Goal: Task Accomplishment & Management: Complete application form

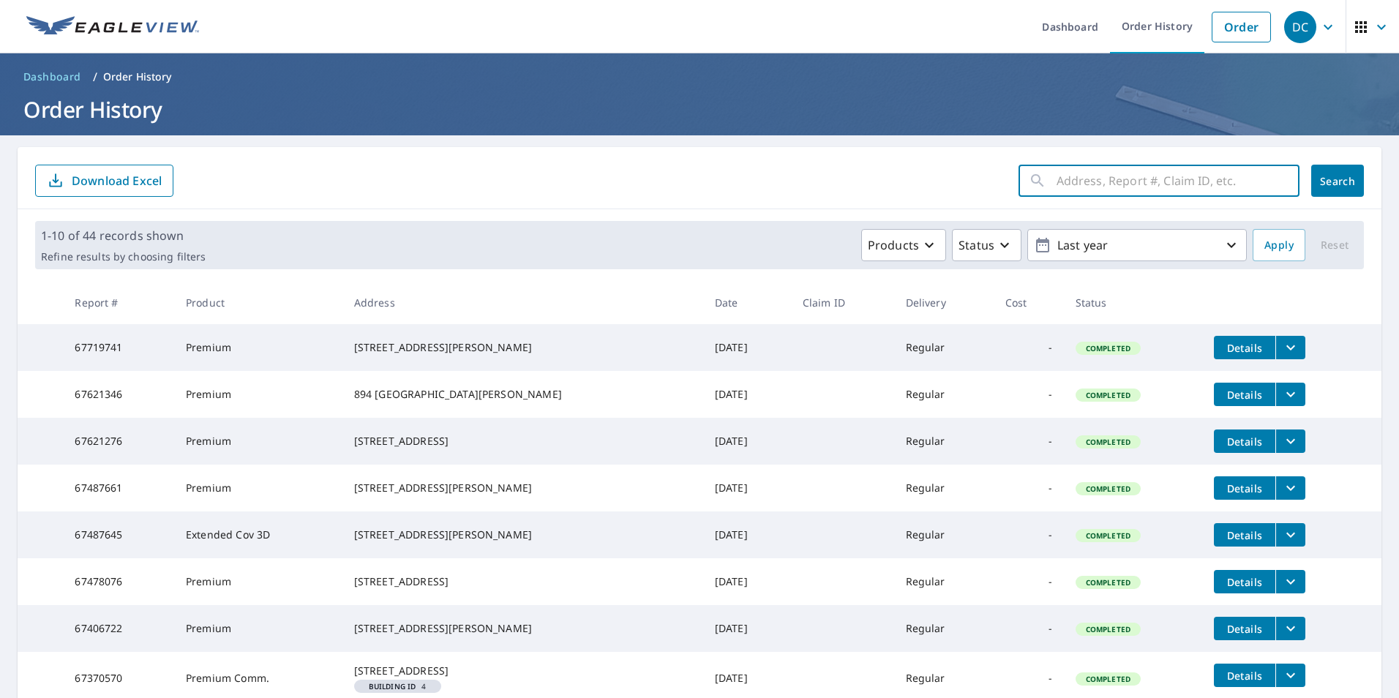
click at [1057, 180] on input "text" at bounding box center [1178, 180] width 243 height 41
type input "2597 w 46th"
click at [1323, 175] on span "Search" at bounding box center [1337, 181] width 29 height 14
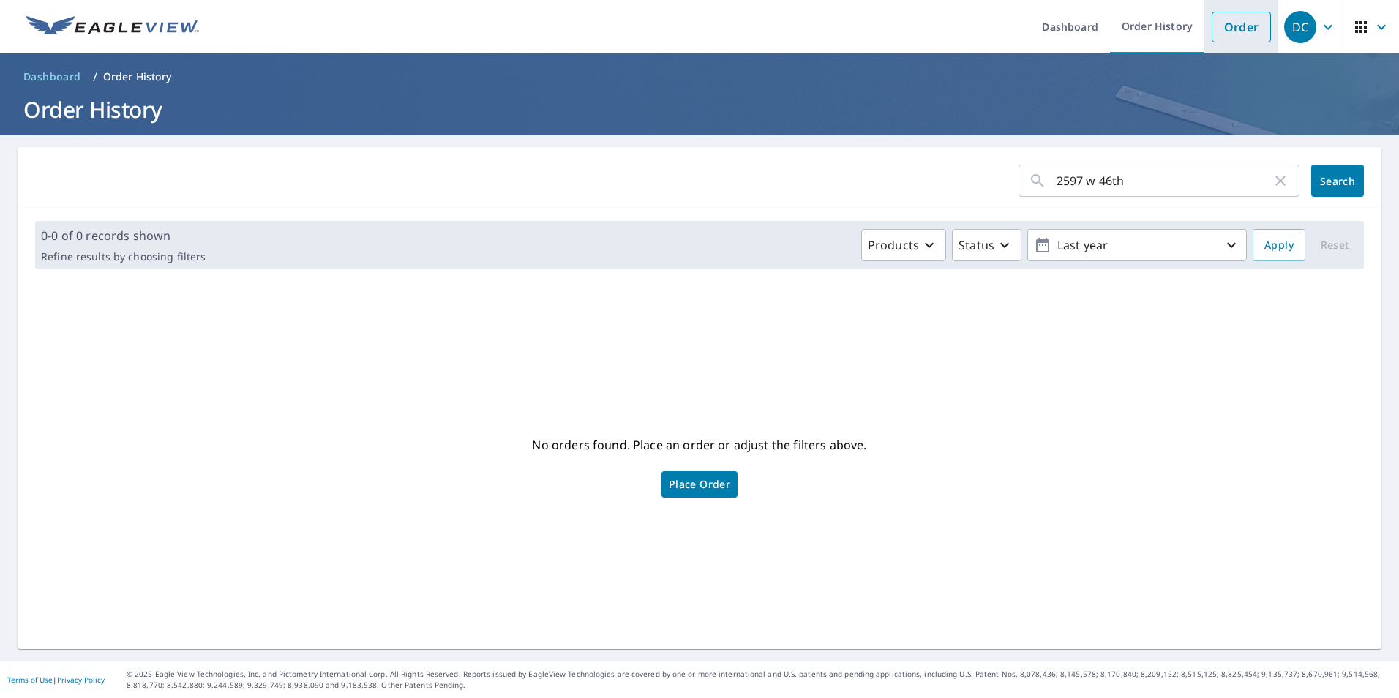
click at [1225, 40] on link "Order" at bounding box center [1241, 27] width 59 height 31
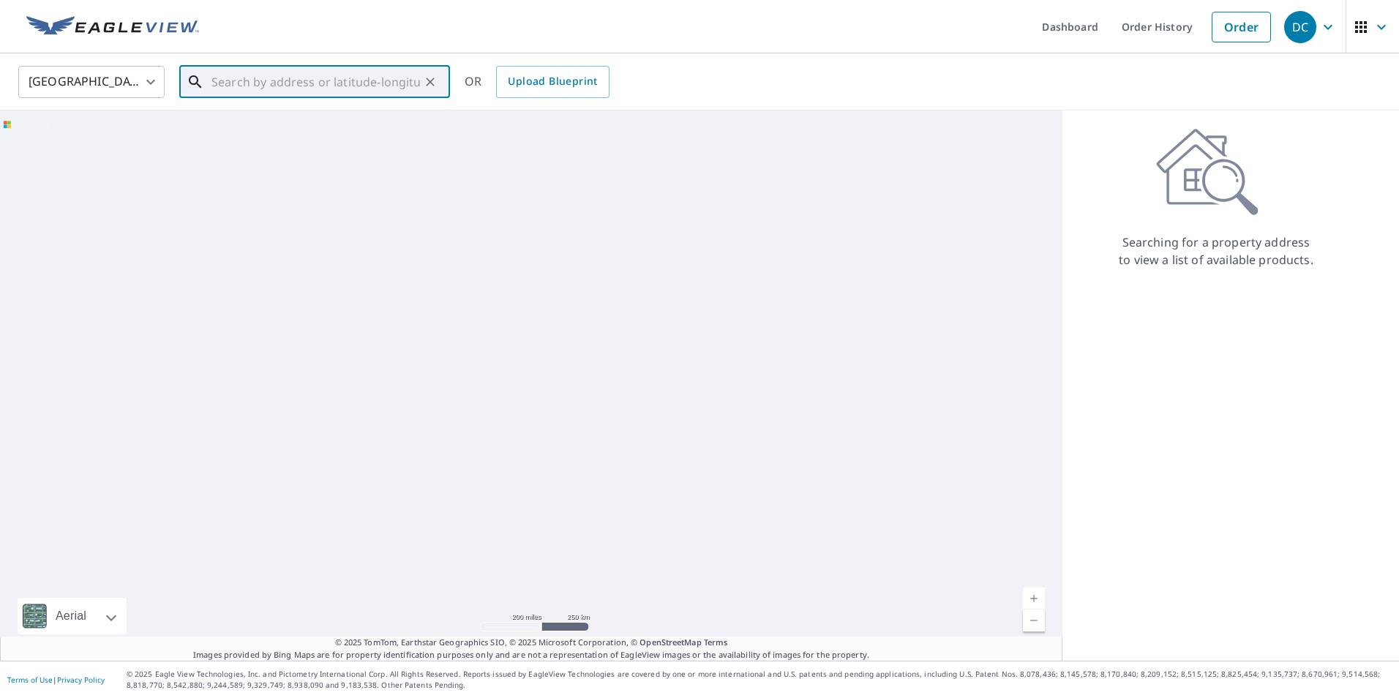
click at [270, 85] on input "text" at bounding box center [315, 81] width 209 height 41
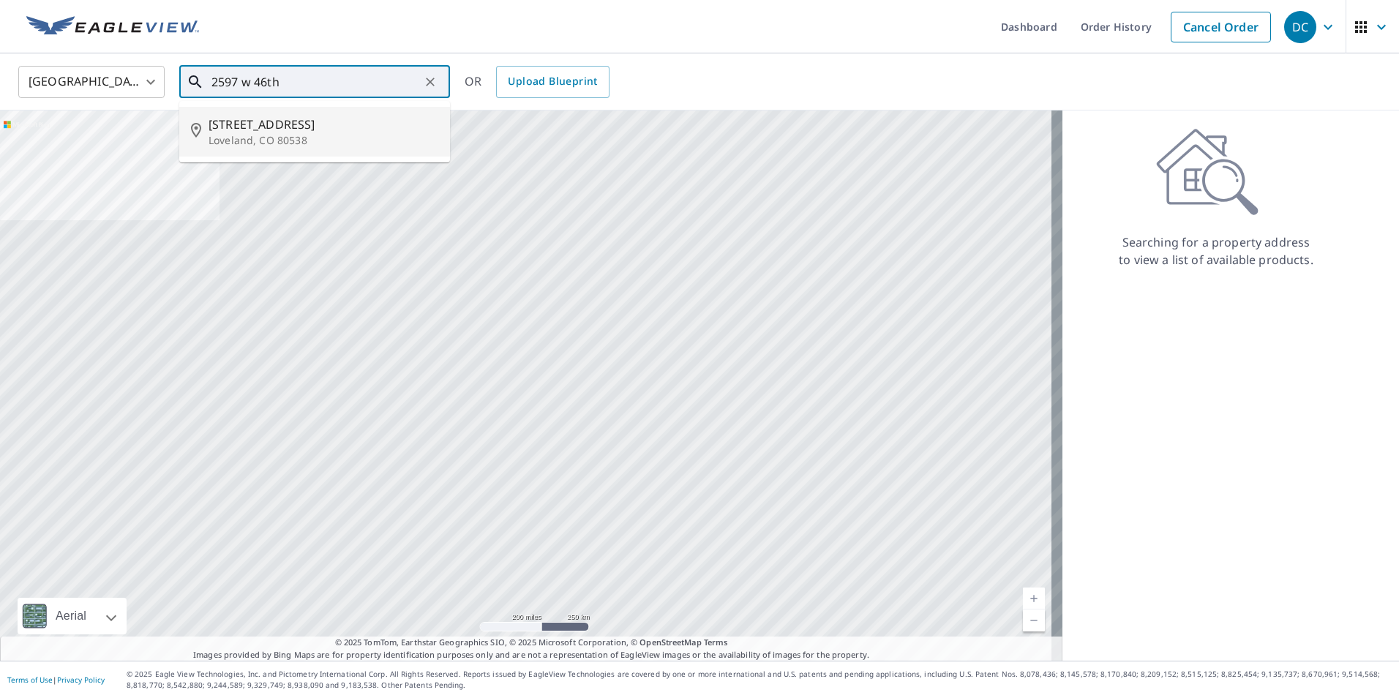
click at [260, 127] on span "[STREET_ADDRESS]" at bounding box center [324, 125] width 230 height 18
type input "[STREET_ADDRESS]"
